Goal: Navigation & Orientation: Find specific page/section

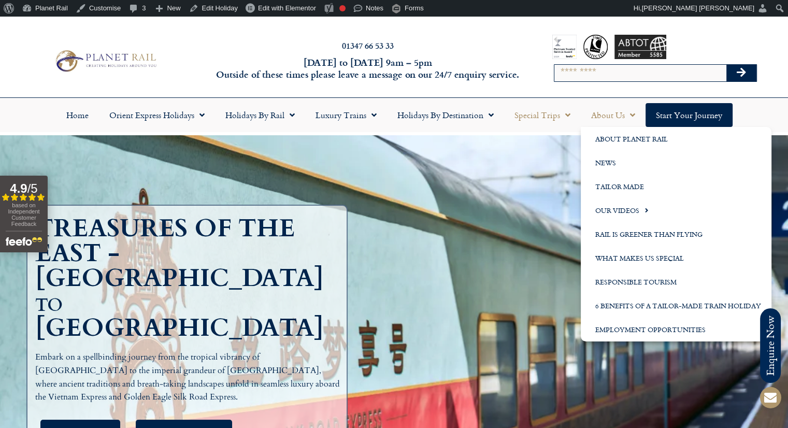
click at [557, 118] on link "Special Trips" at bounding box center [542, 115] width 77 height 24
